Goal: Transaction & Acquisition: Obtain resource

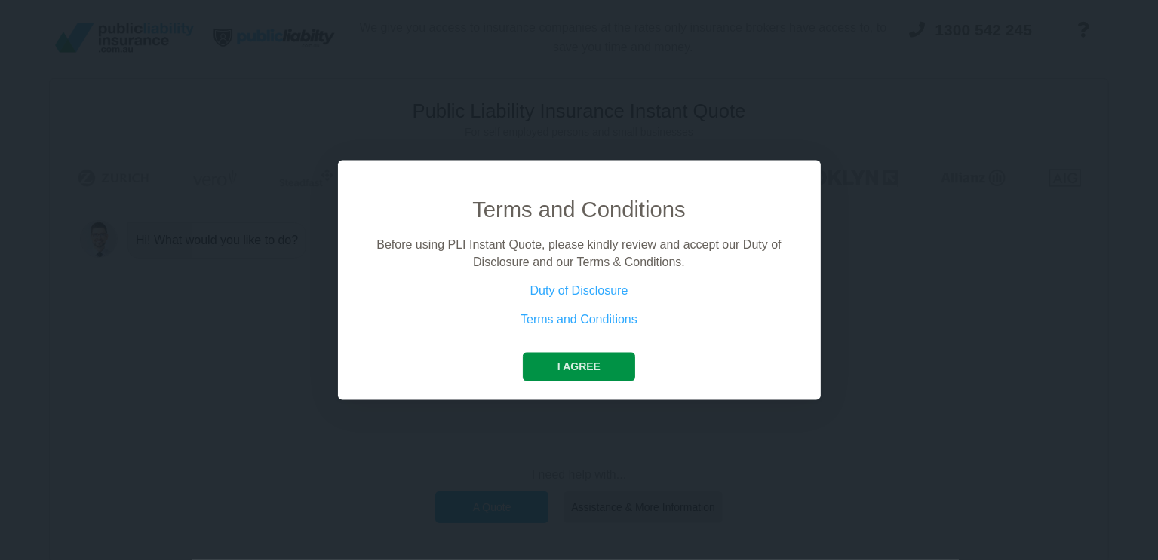
click at [582, 355] on button "I agree" at bounding box center [579, 367] width 112 height 29
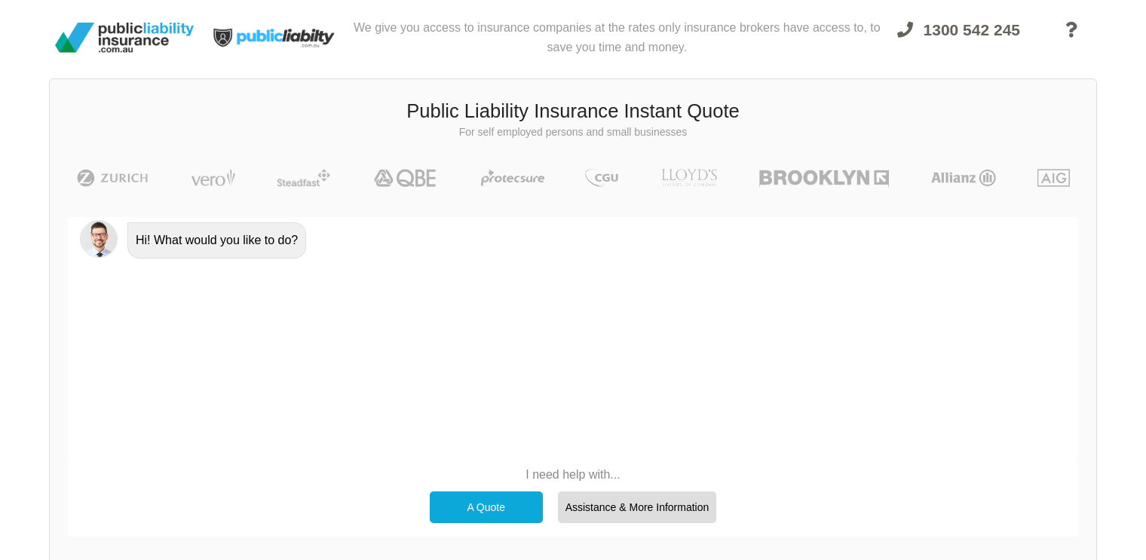
click at [489, 504] on div "A Quote" at bounding box center [486, 508] width 113 height 32
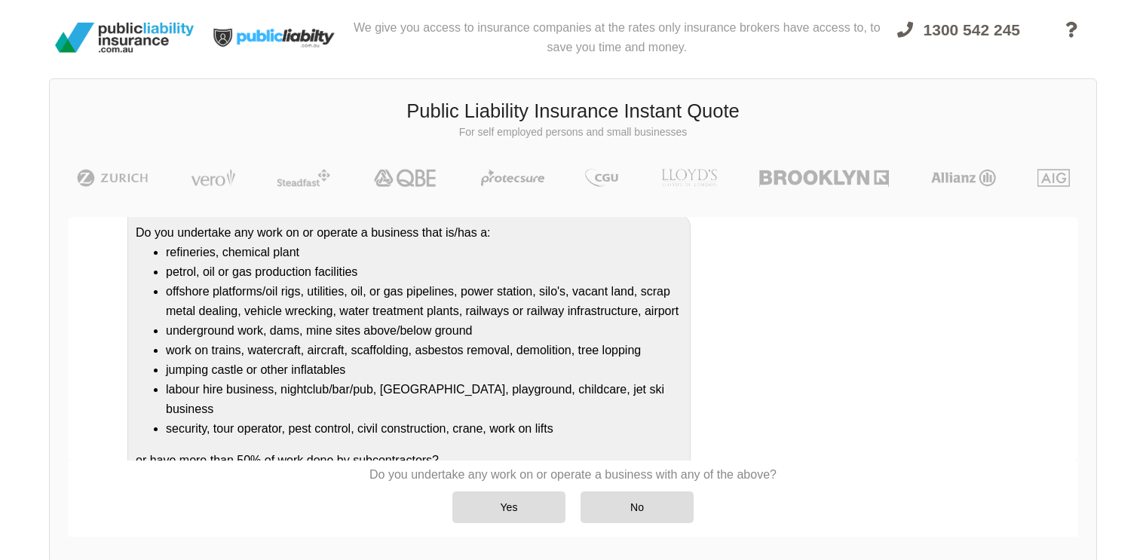
scroll to position [152, 0]
click at [649, 506] on div "No" at bounding box center [637, 508] width 113 height 32
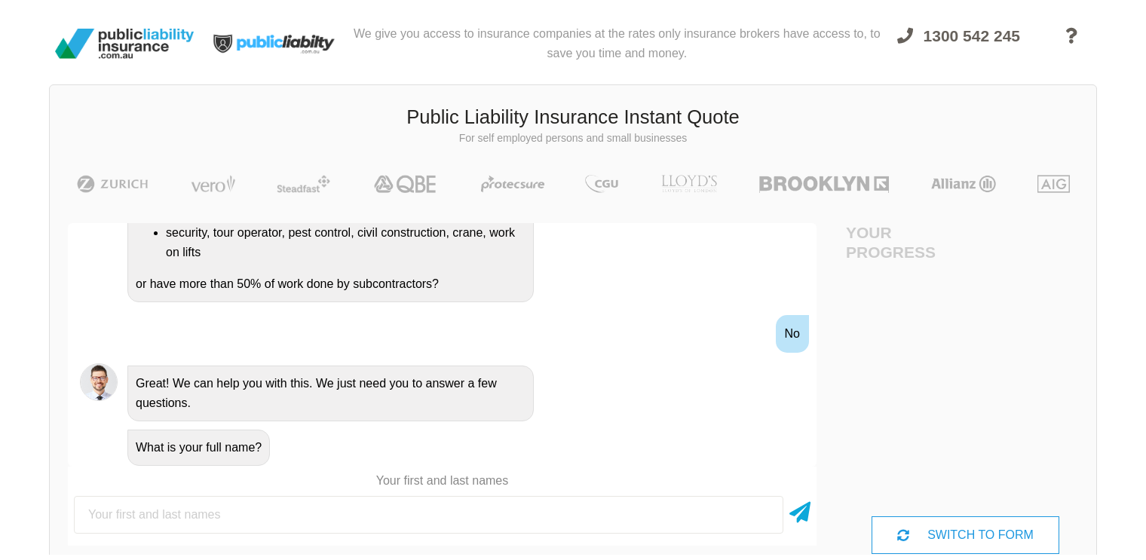
scroll to position [0, 0]
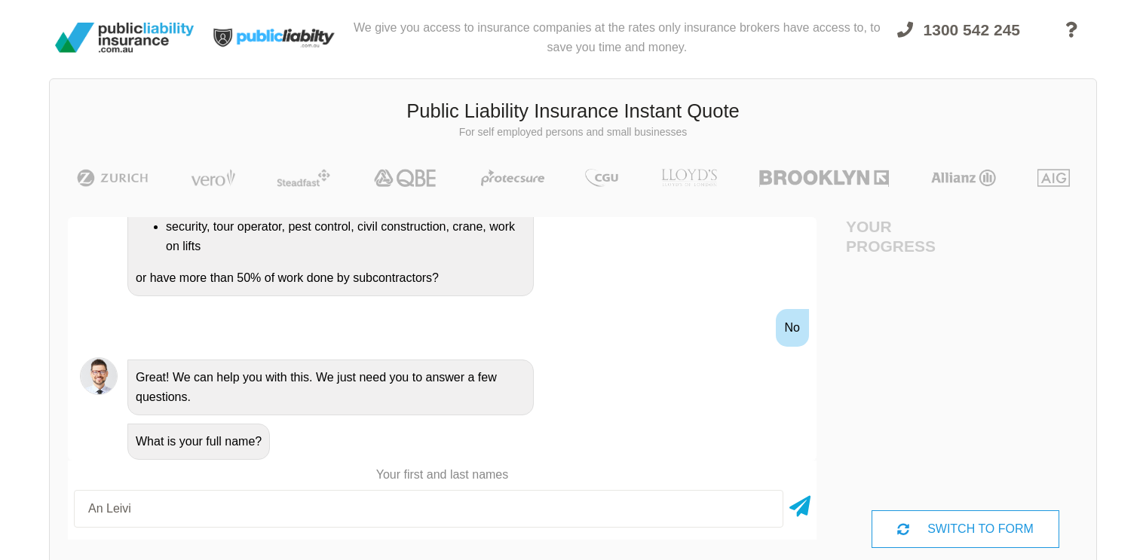
type input "An Leivi"
click at [815, 522] on div "An Leivi" at bounding box center [442, 509] width 749 height 50
click at [729, 506] on input "An Leivi" at bounding box center [429, 509] width 710 height 38
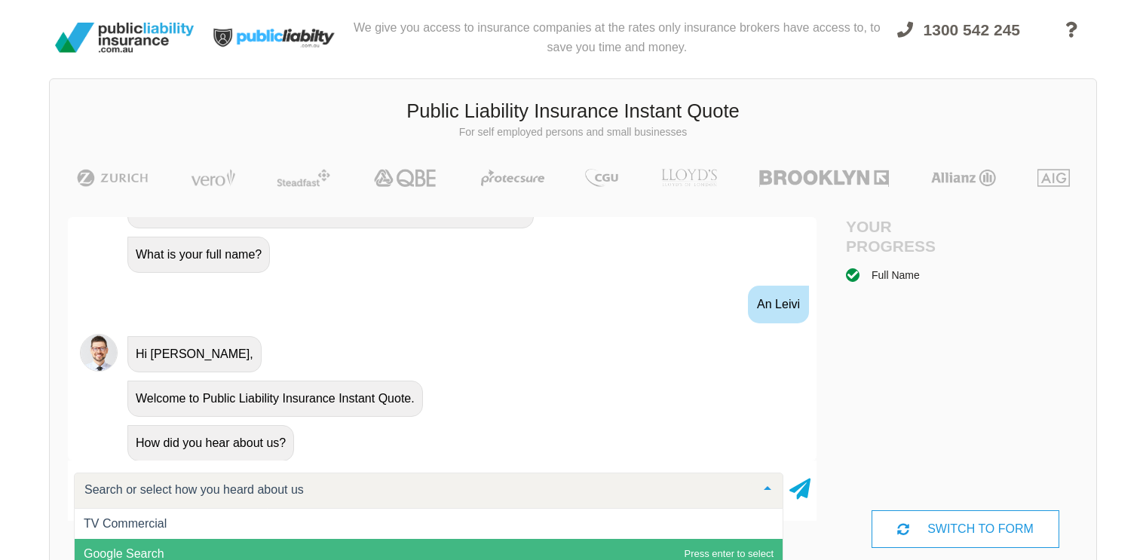
click at [704, 545] on span "Google Search" at bounding box center [429, 554] width 708 height 30
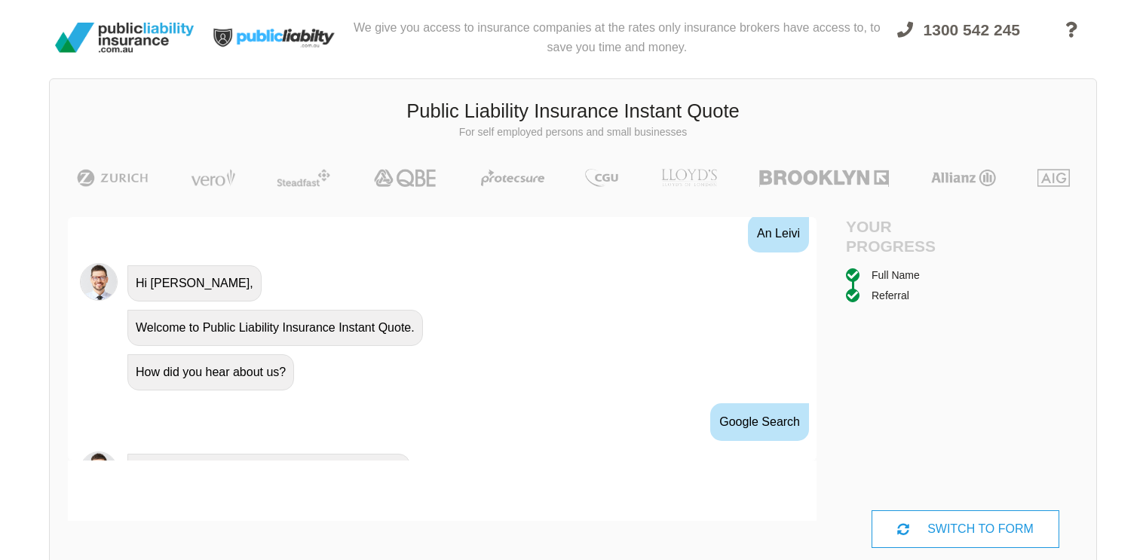
scroll to position [723, 0]
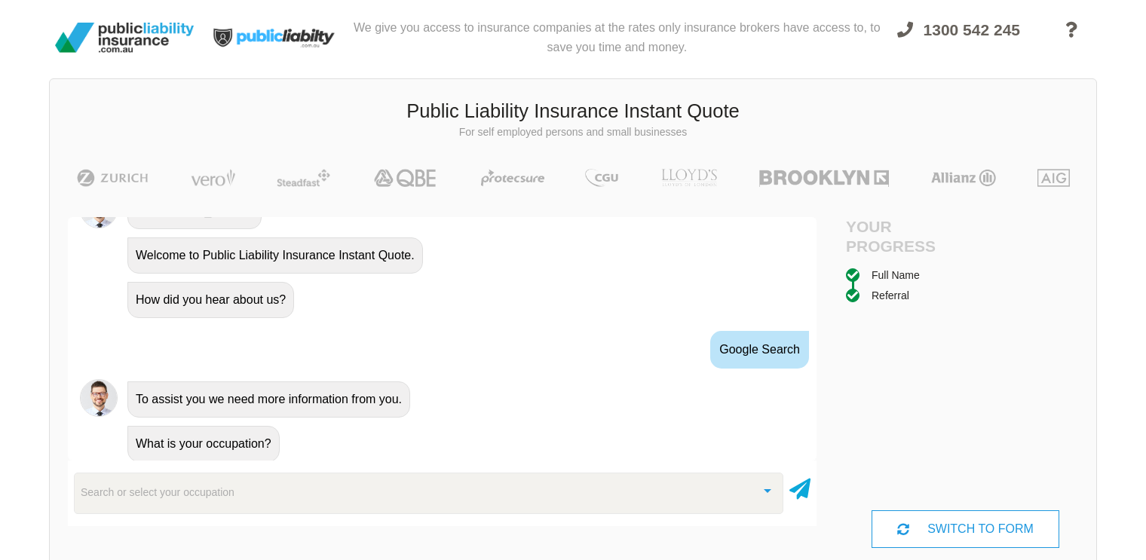
click at [28, 397] on div "We give you access to insurance companies at the rates only insurance brokers h…" at bounding box center [573, 295] width 1146 height 590
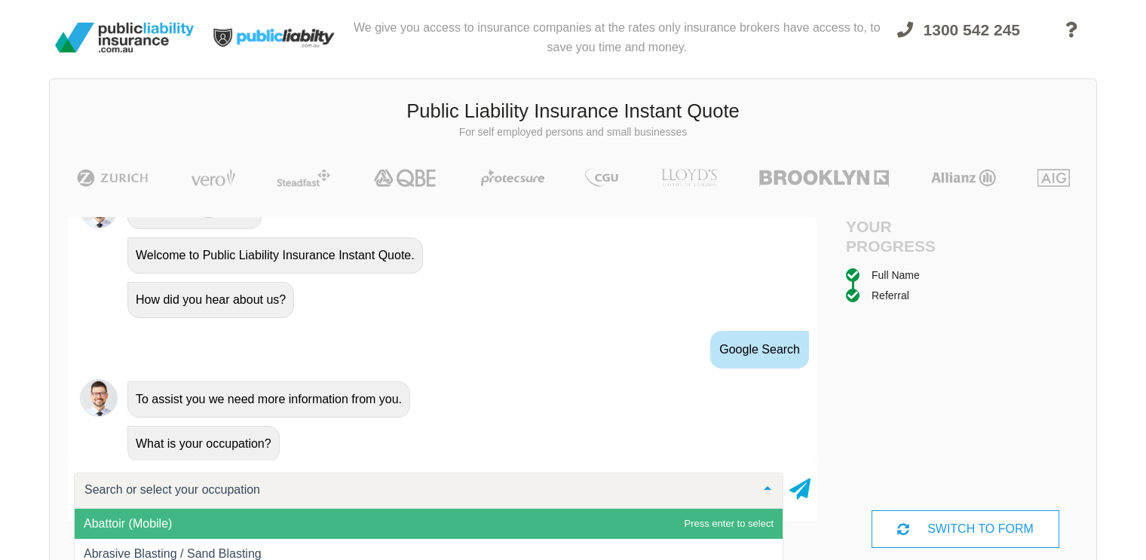
click at [100, 479] on div at bounding box center [429, 491] width 710 height 36
type input "Artist"
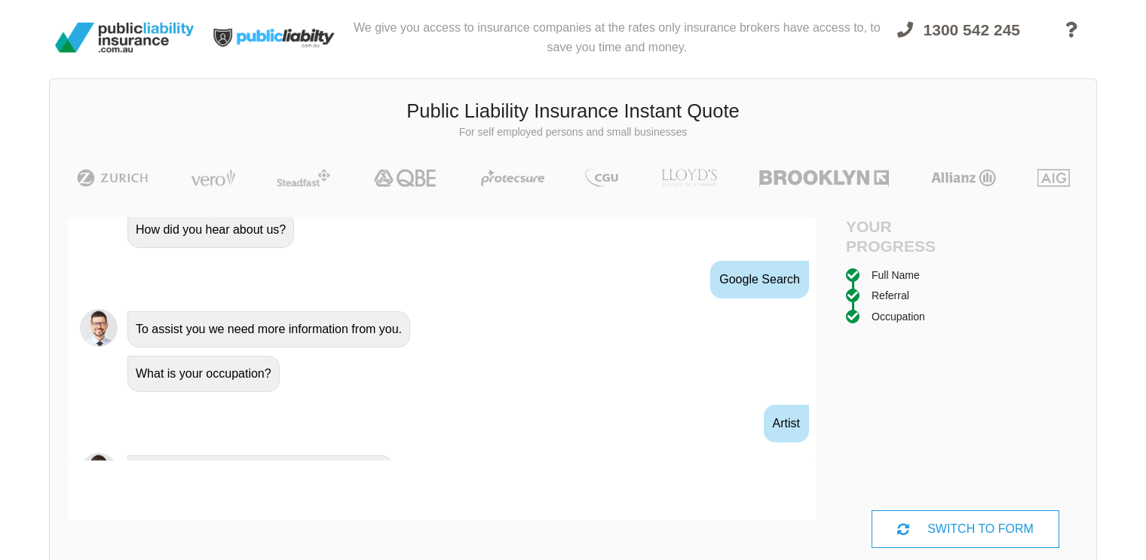
scroll to position [821, 0]
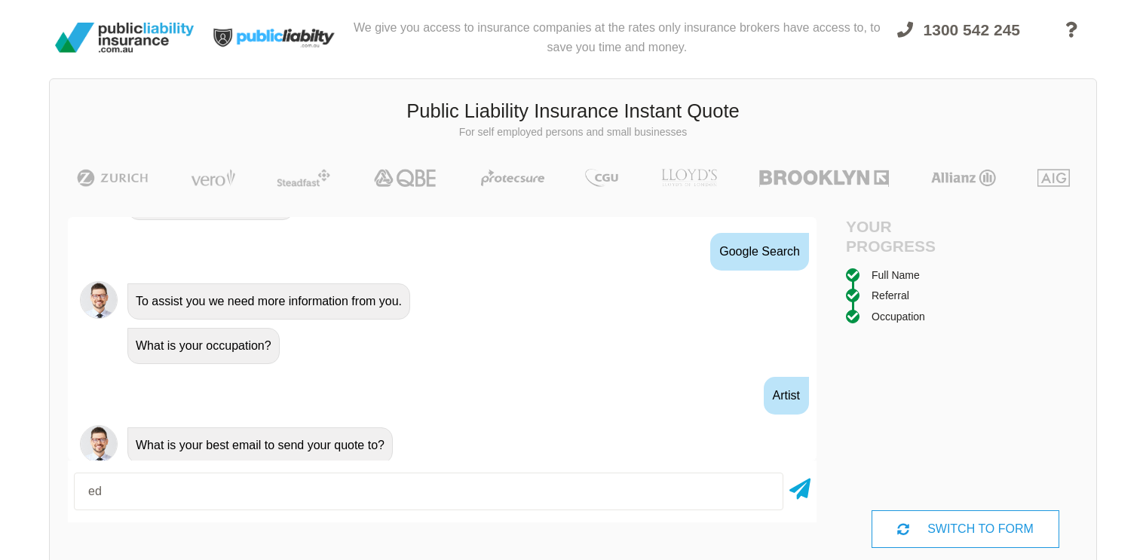
type input "[EMAIL_ADDRESS][DOMAIN_NAME]"
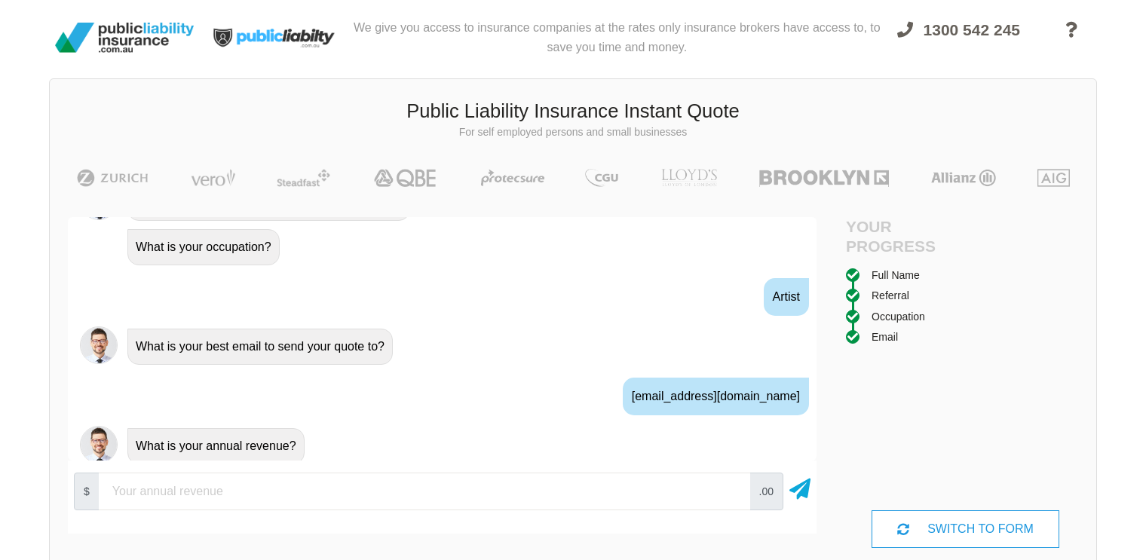
scroll to position [920, 0]
click at [670, 505] on input "number" at bounding box center [425, 492] width 652 height 38
type input "1500"
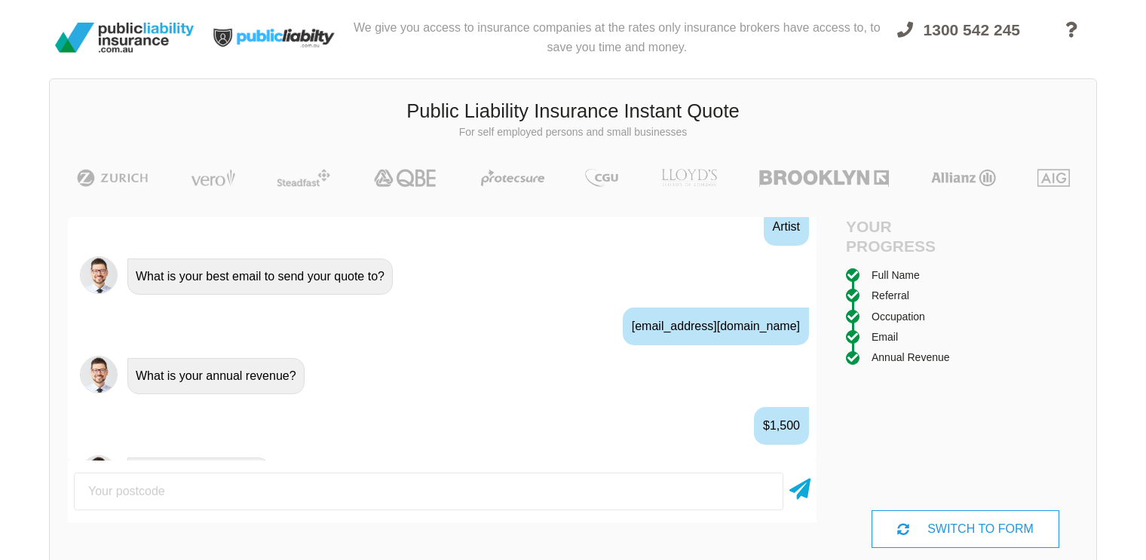
scroll to position [1019, 0]
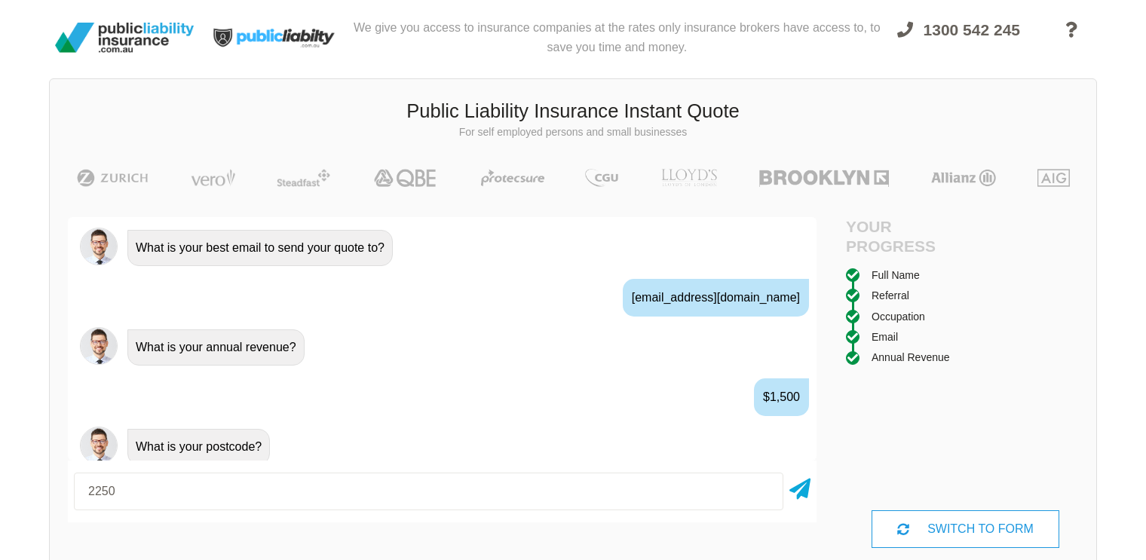
type input "2250"
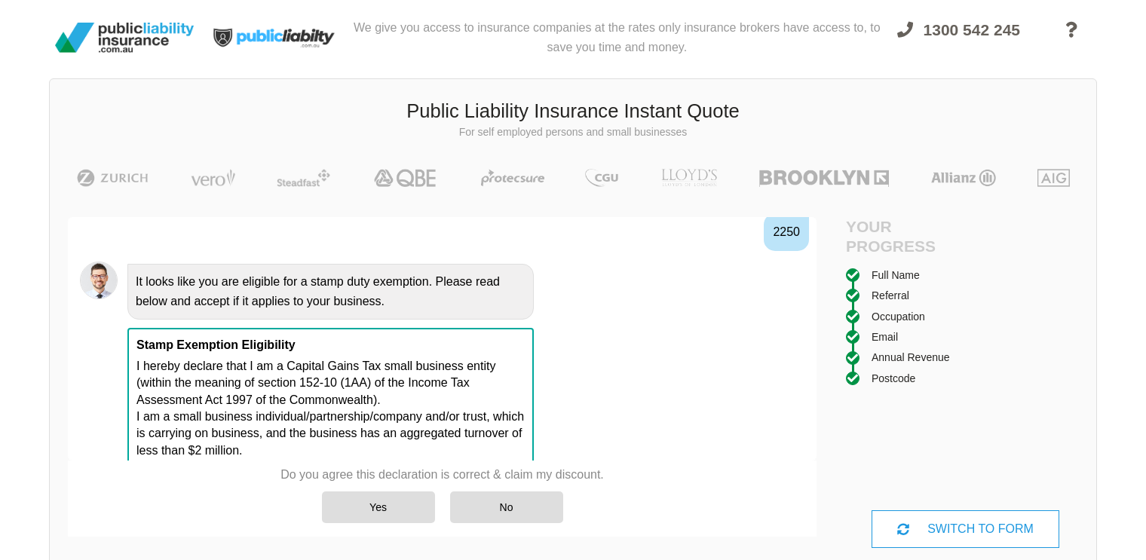
scroll to position [1285, 0]
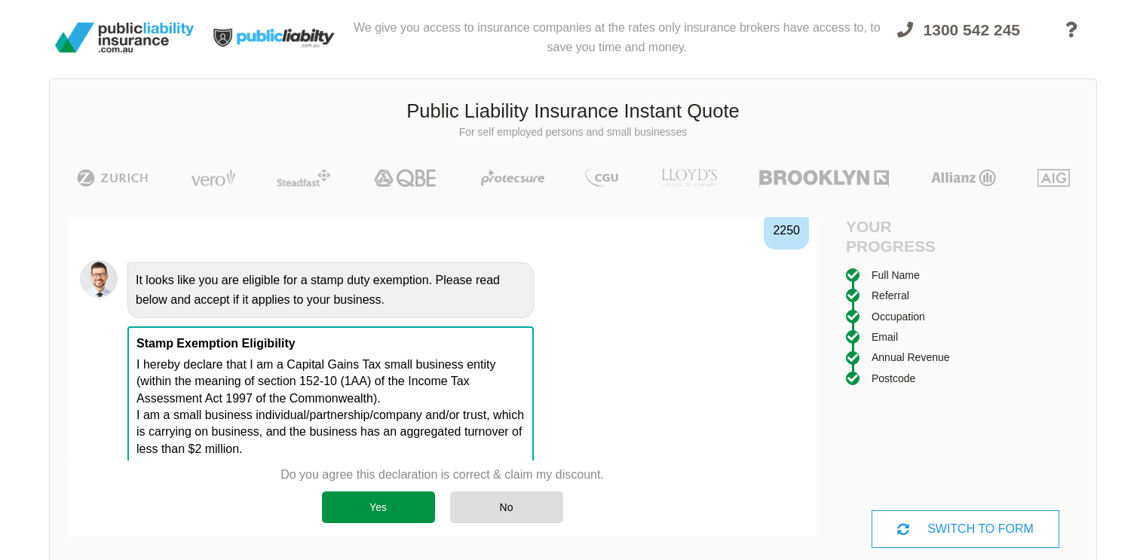
click at [376, 510] on div "Yes" at bounding box center [378, 508] width 113 height 32
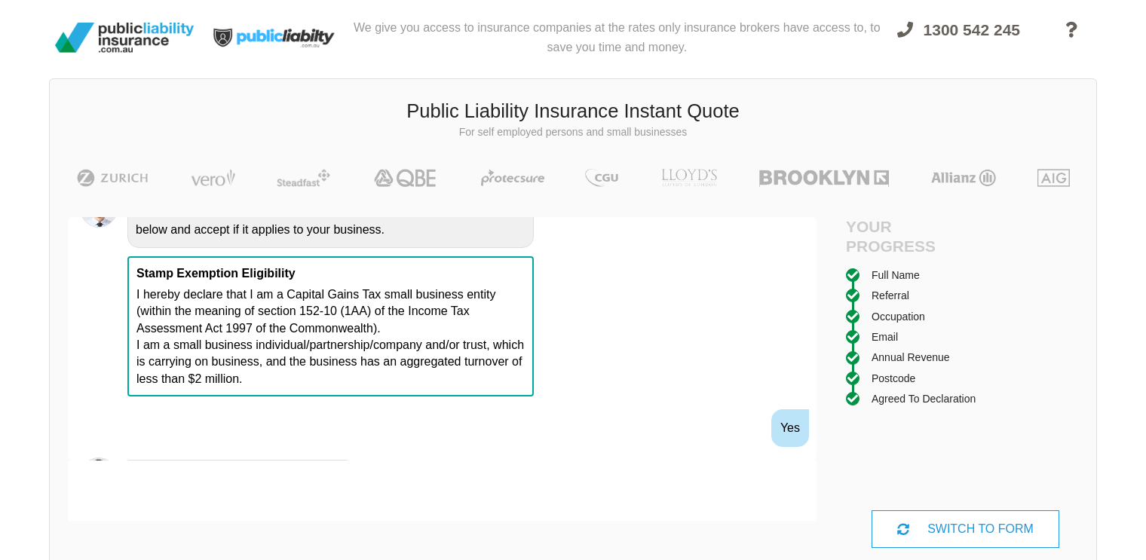
scroll to position [1384, 0]
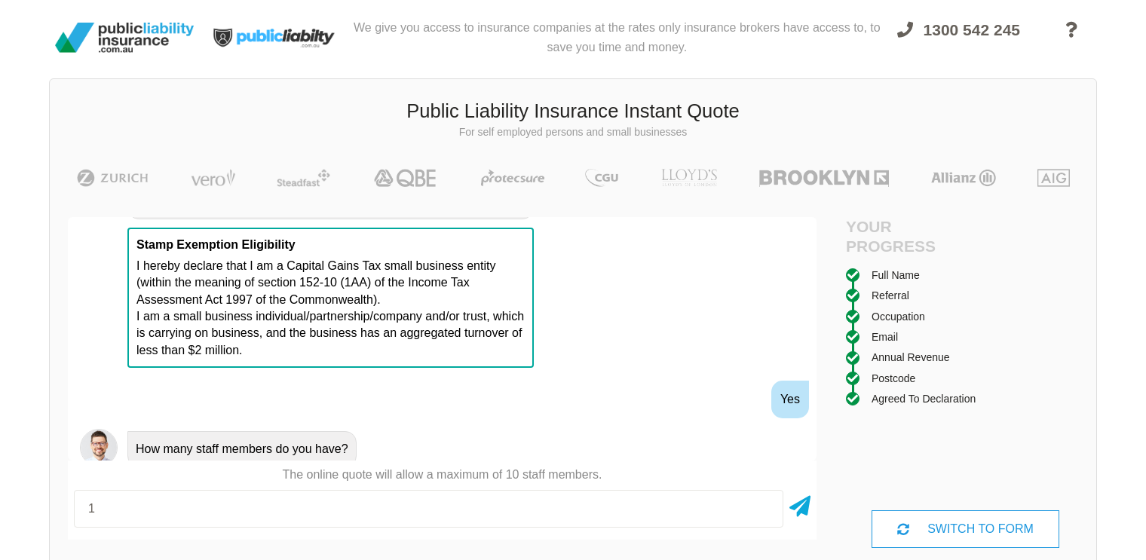
type input "1"
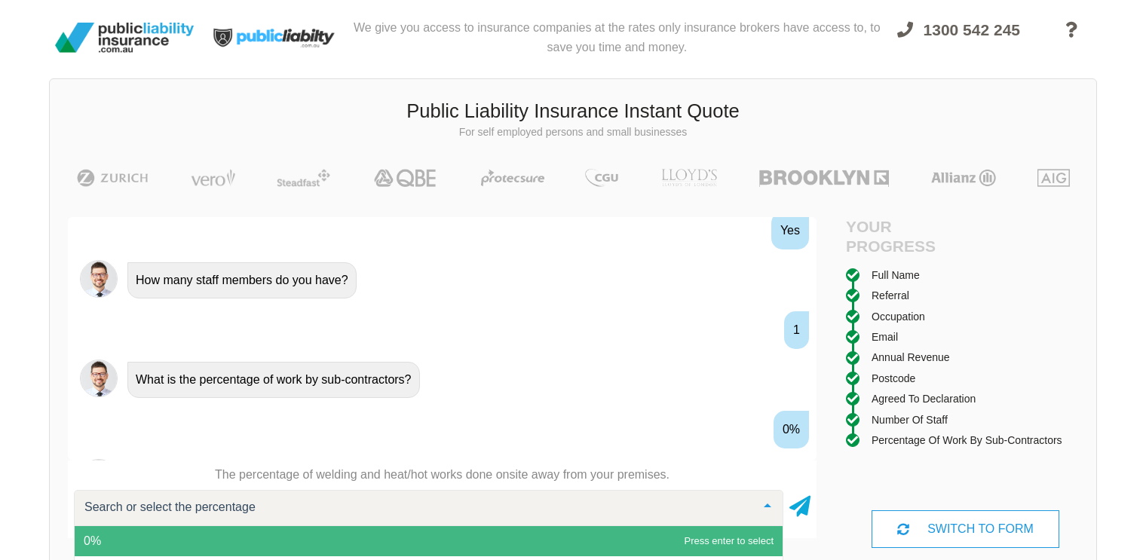
scroll to position [11, 0]
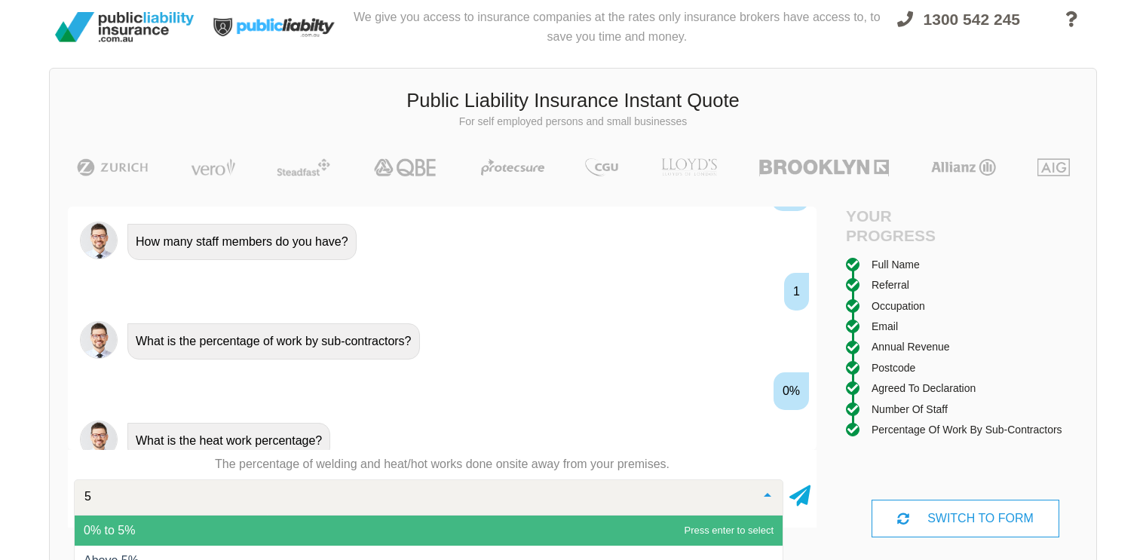
type input "50"
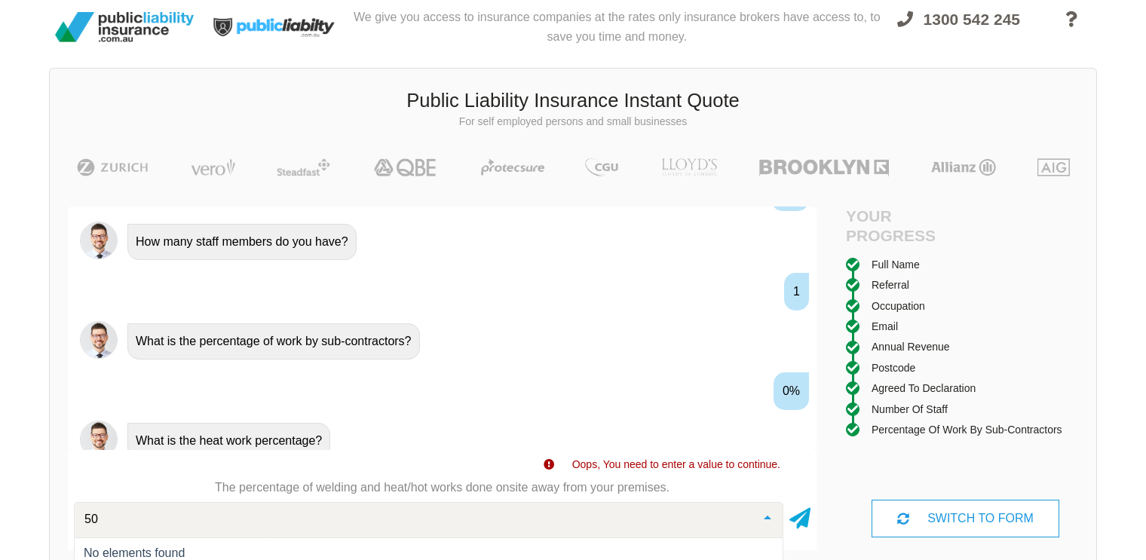
click at [208, 520] on input "50" at bounding box center [417, 519] width 672 height 15
click at [803, 516] on icon at bounding box center [800, 515] width 21 height 27
click at [712, 527] on div "Search or select the percentage" at bounding box center [429, 522] width 710 height 41
click at [23, 336] on div "We give you access to insurance companies at the rates only insurance brokers h…" at bounding box center [573, 293] width 1146 height 608
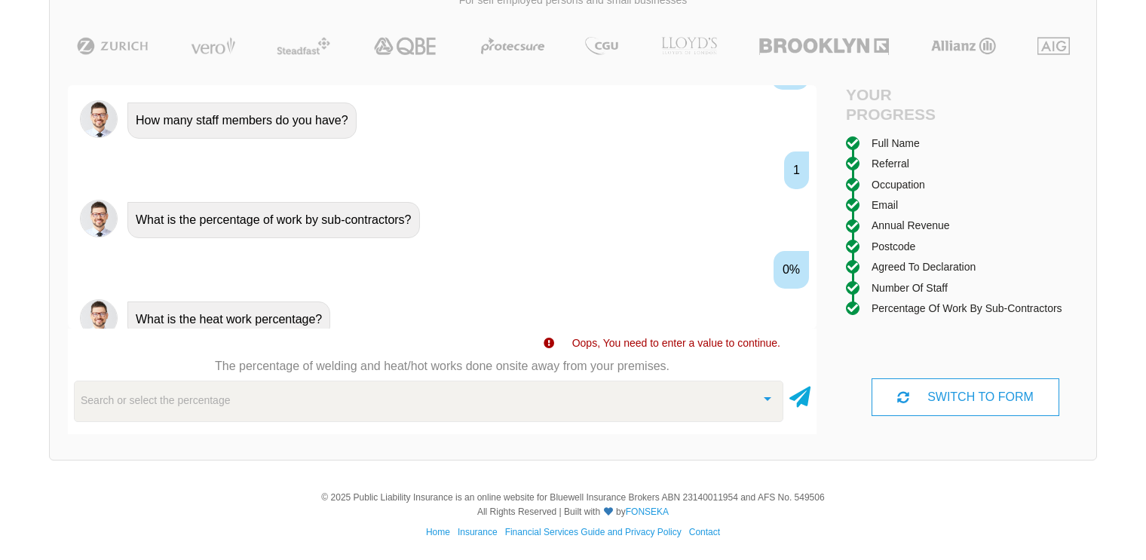
scroll to position [127, 0]
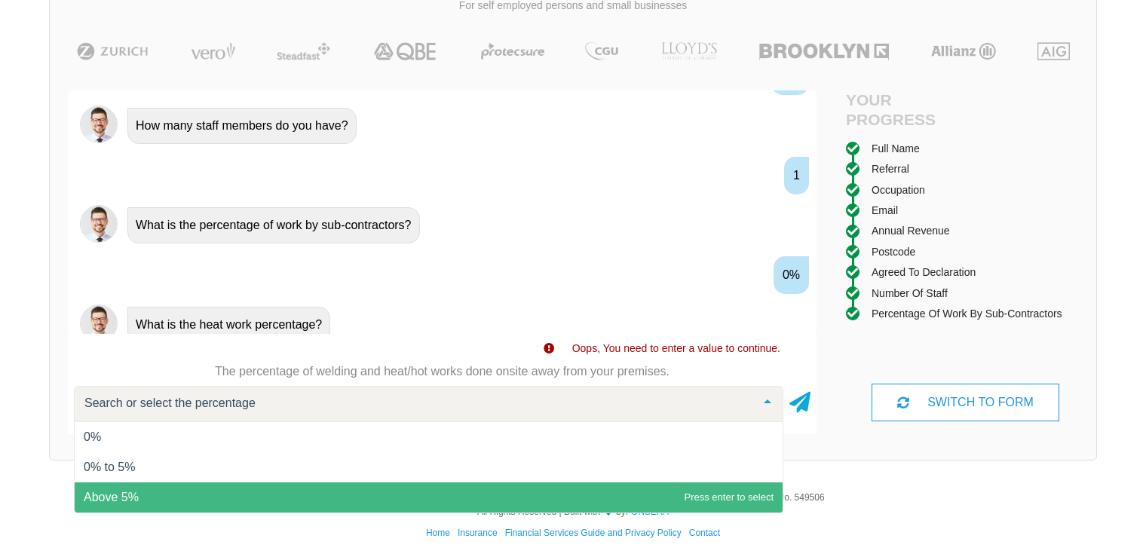
click at [127, 491] on span "Above 5%" at bounding box center [111, 497] width 55 height 13
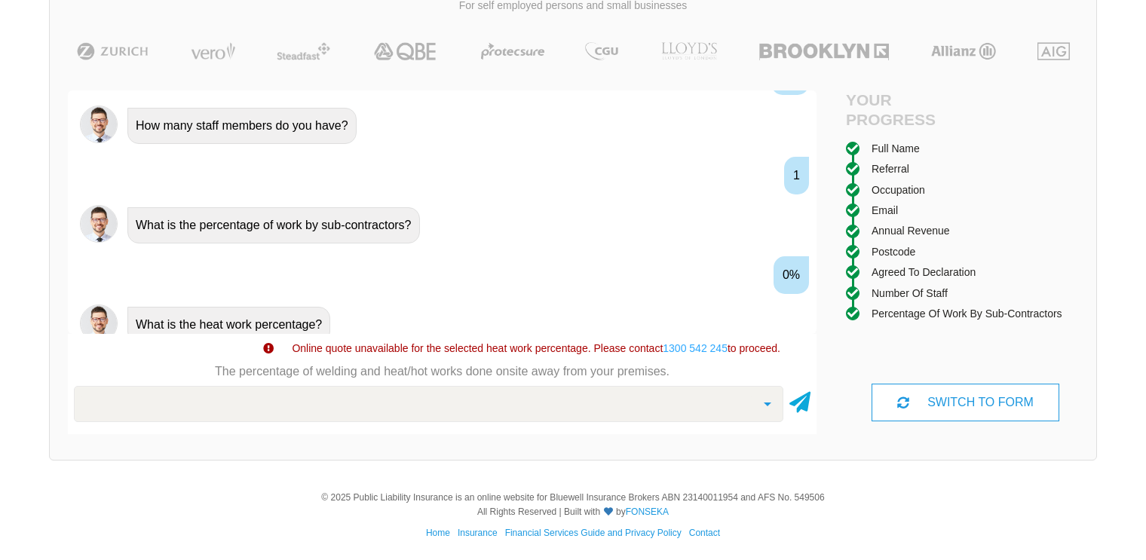
click at [276, 394] on div at bounding box center [429, 404] width 710 height 36
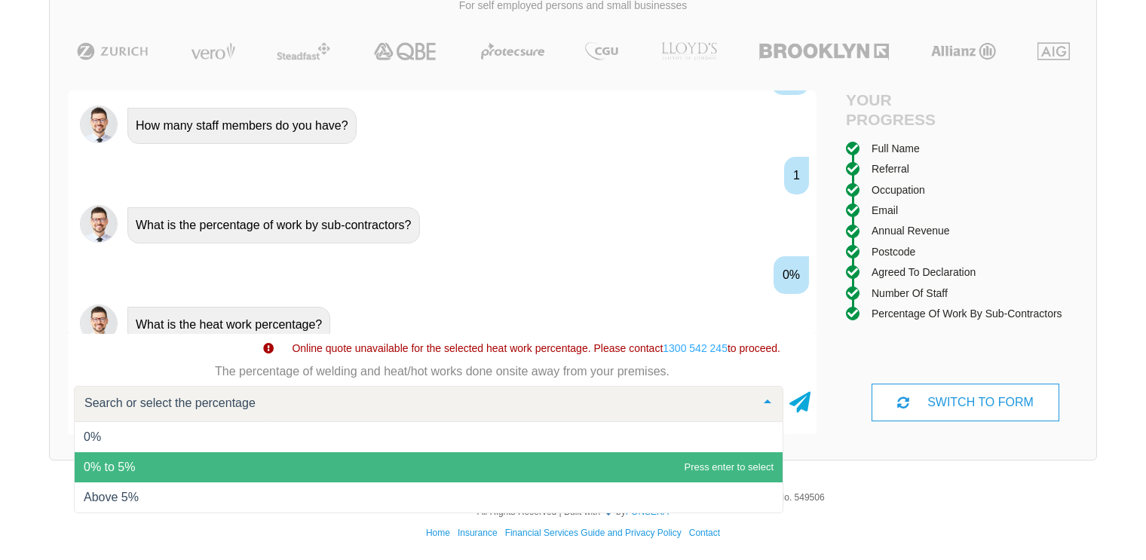
click at [148, 463] on span "0% to 5%" at bounding box center [429, 468] width 708 height 30
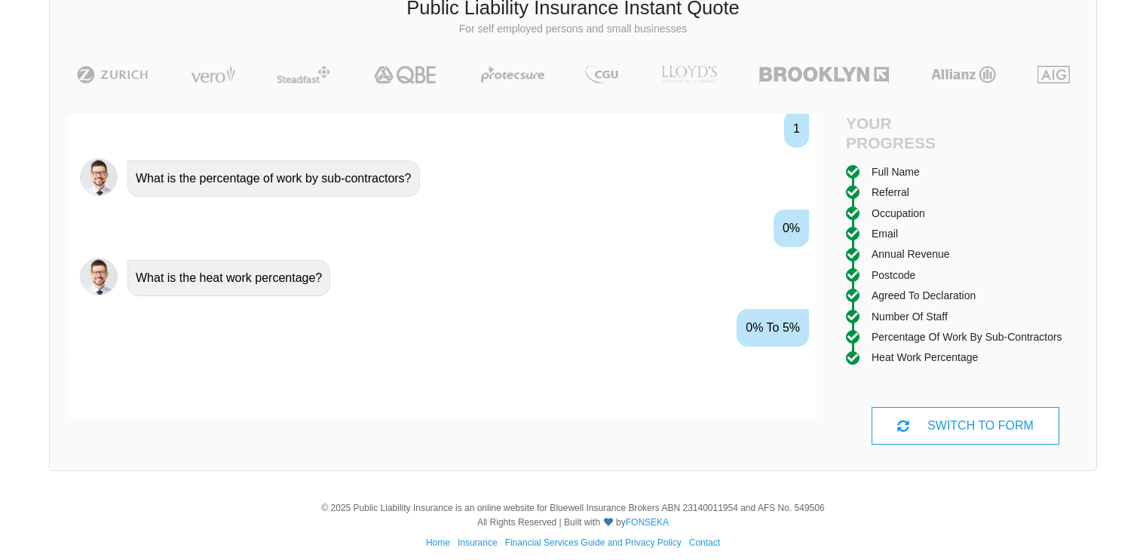
scroll to position [1680, 0]
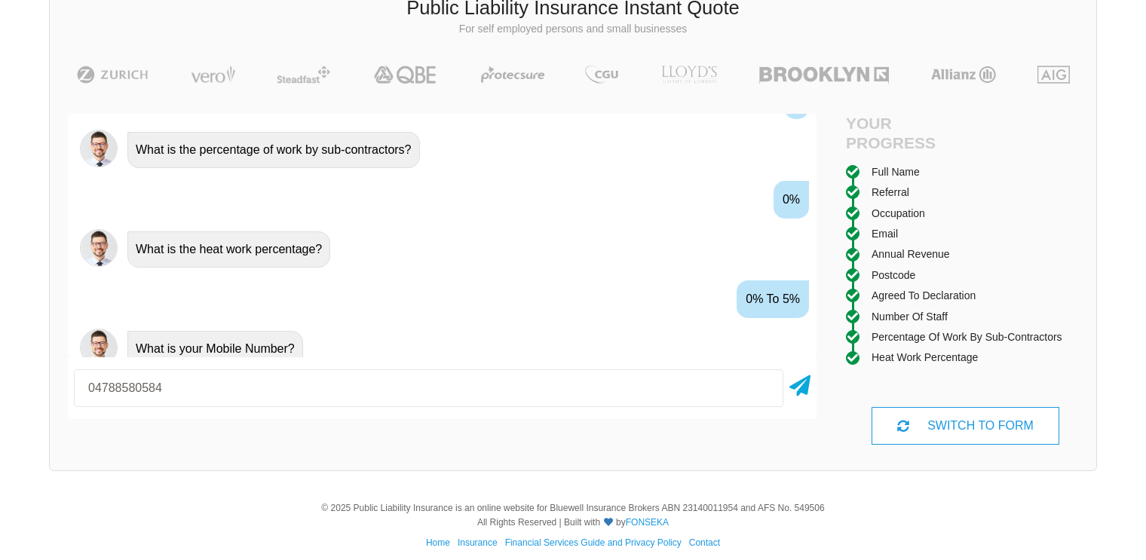
type input "04788580584"
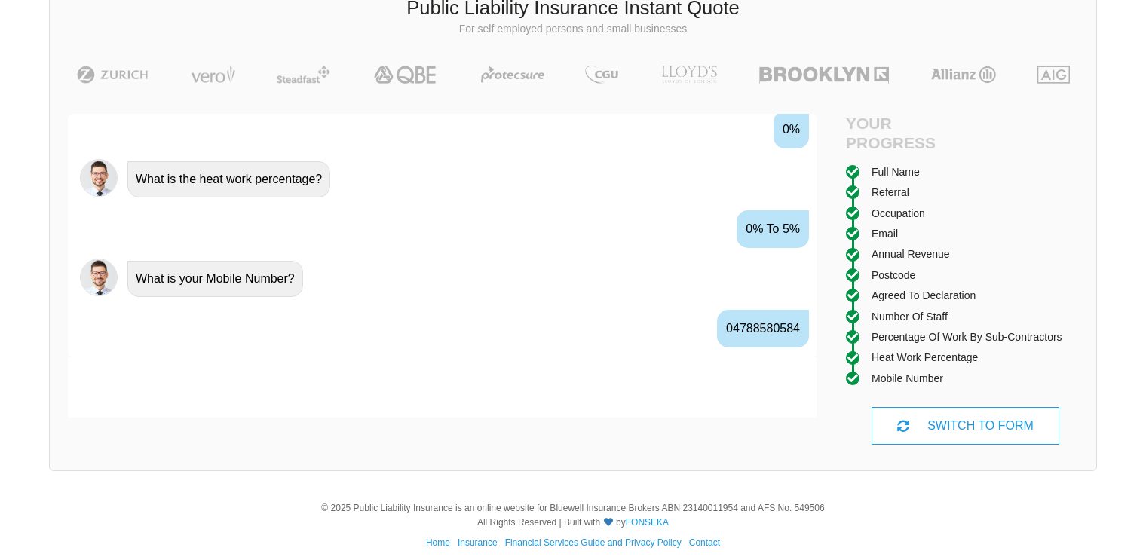
scroll to position [1779, 0]
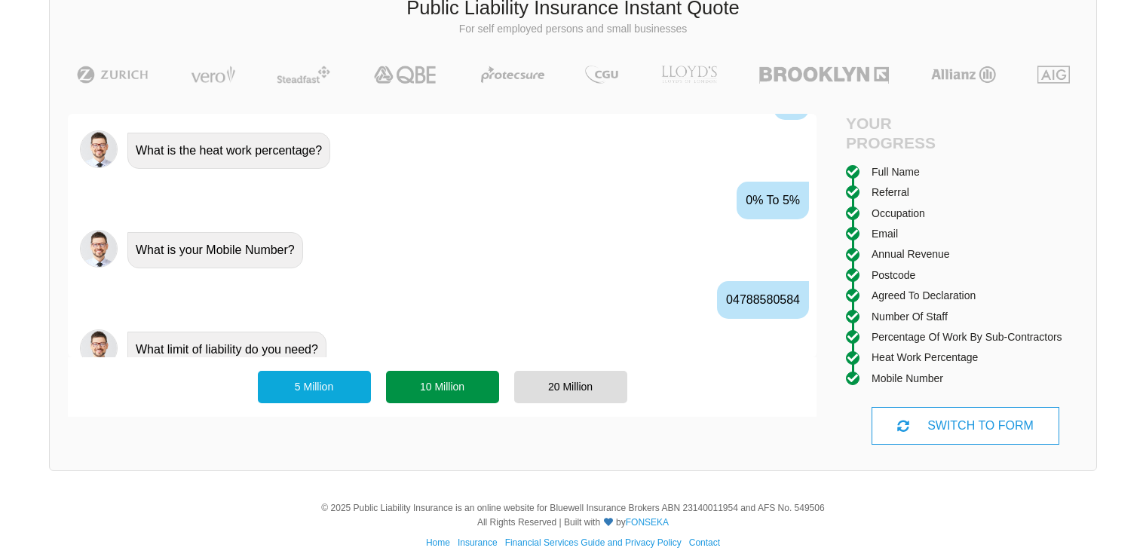
click at [436, 382] on div "10 Million" at bounding box center [442, 387] width 113 height 32
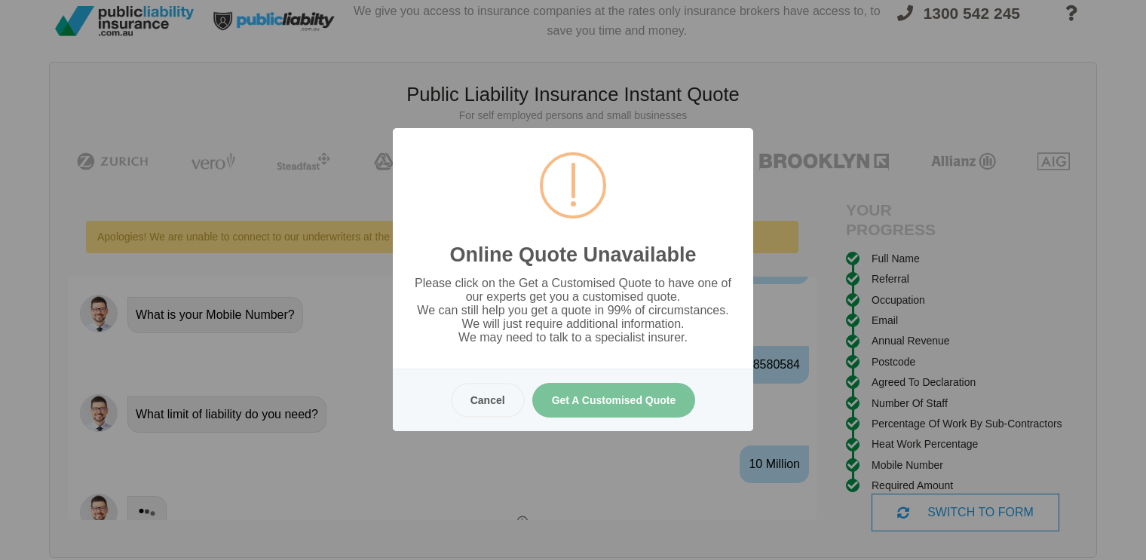
scroll to position [0, 0]
